Goal: Transaction & Acquisition: Purchase product/service

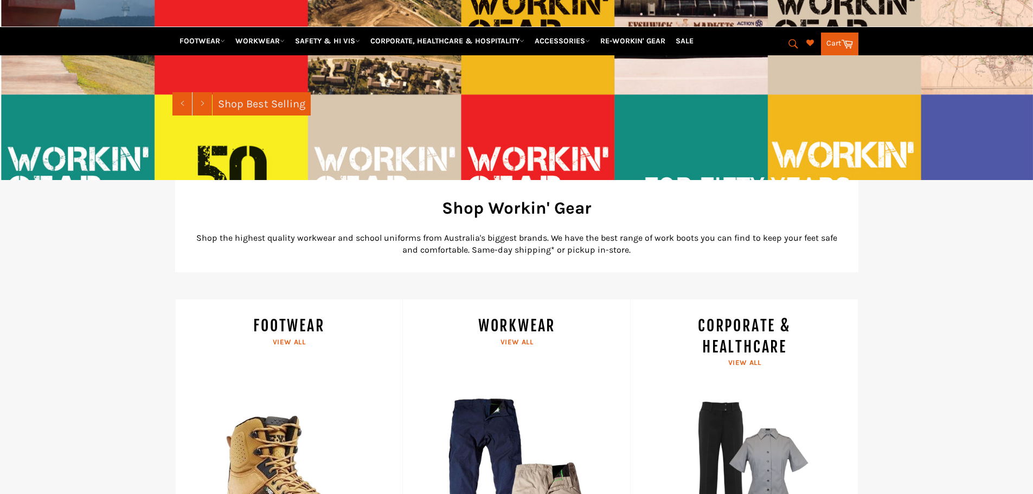
scroll to position [298, 0]
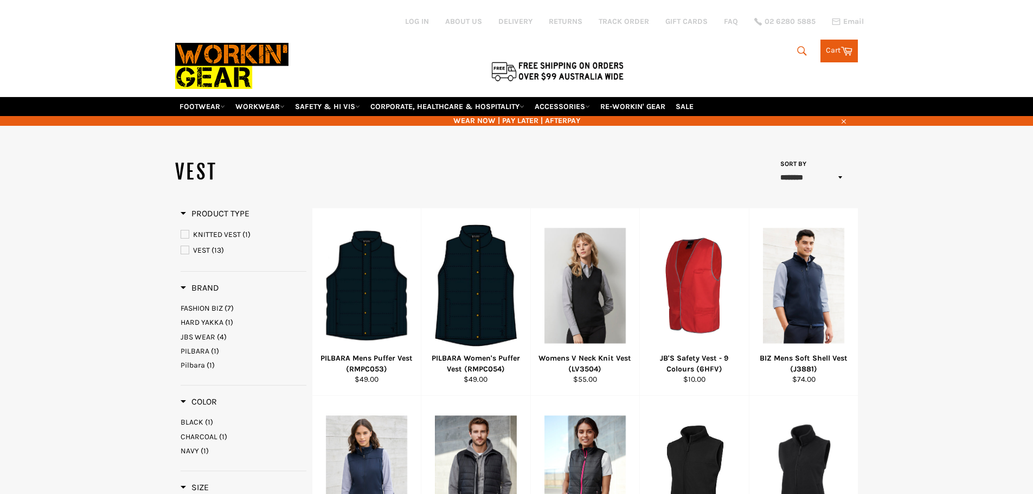
select select "******"
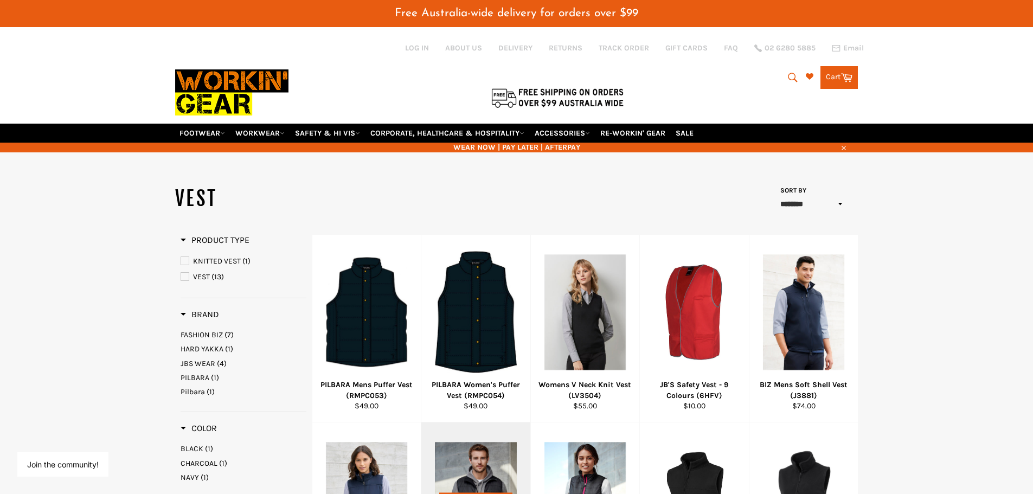
scroll to position [271, 0]
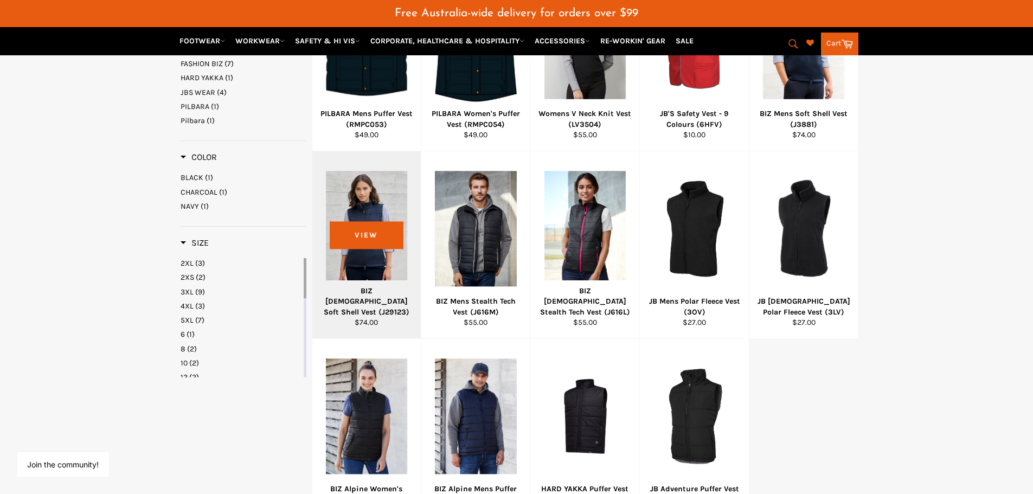
click at [396, 256] on div at bounding box center [367, 228] width 82 height 127
